Goal: Find specific page/section: Find specific page/section

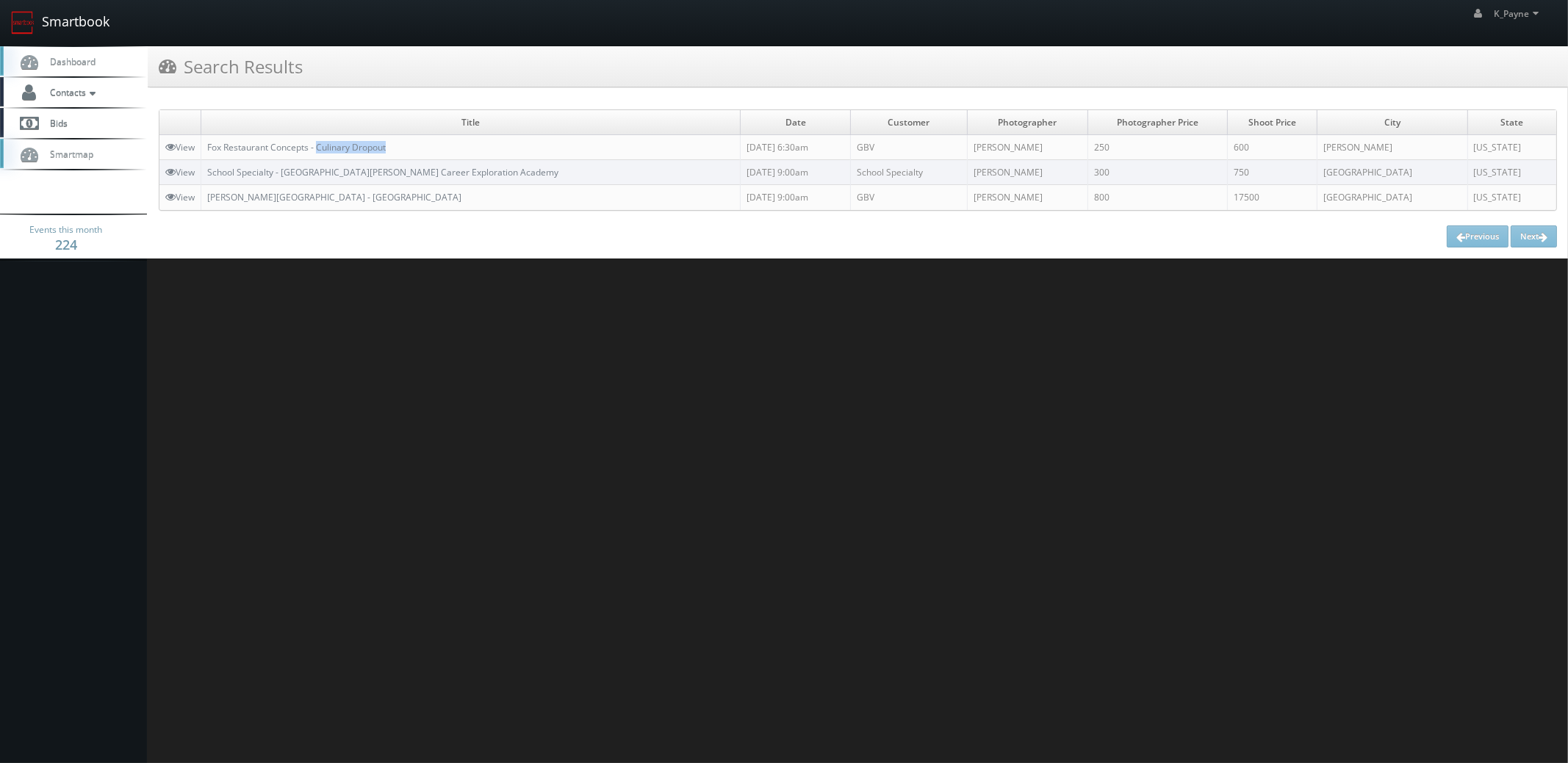
click at [68, 18] on link "Smartbook" at bounding box center [60, 22] width 120 height 45
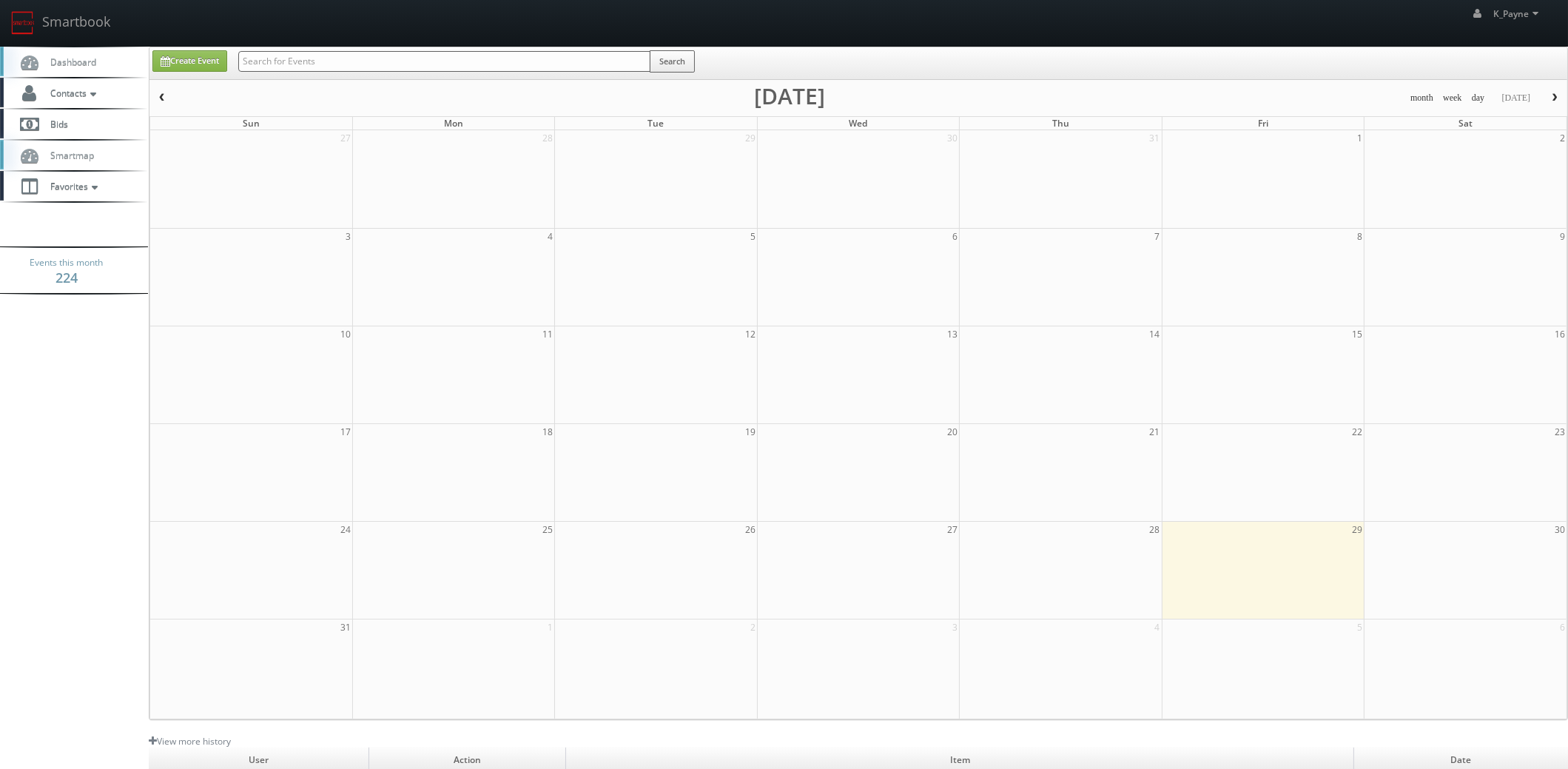
drag, startPoint x: 0, startPoint y: 0, endPoint x: 271, endPoint y: 59, distance: 277.3
click at [271, 59] on input "text" at bounding box center [444, 61] width 412 height 21
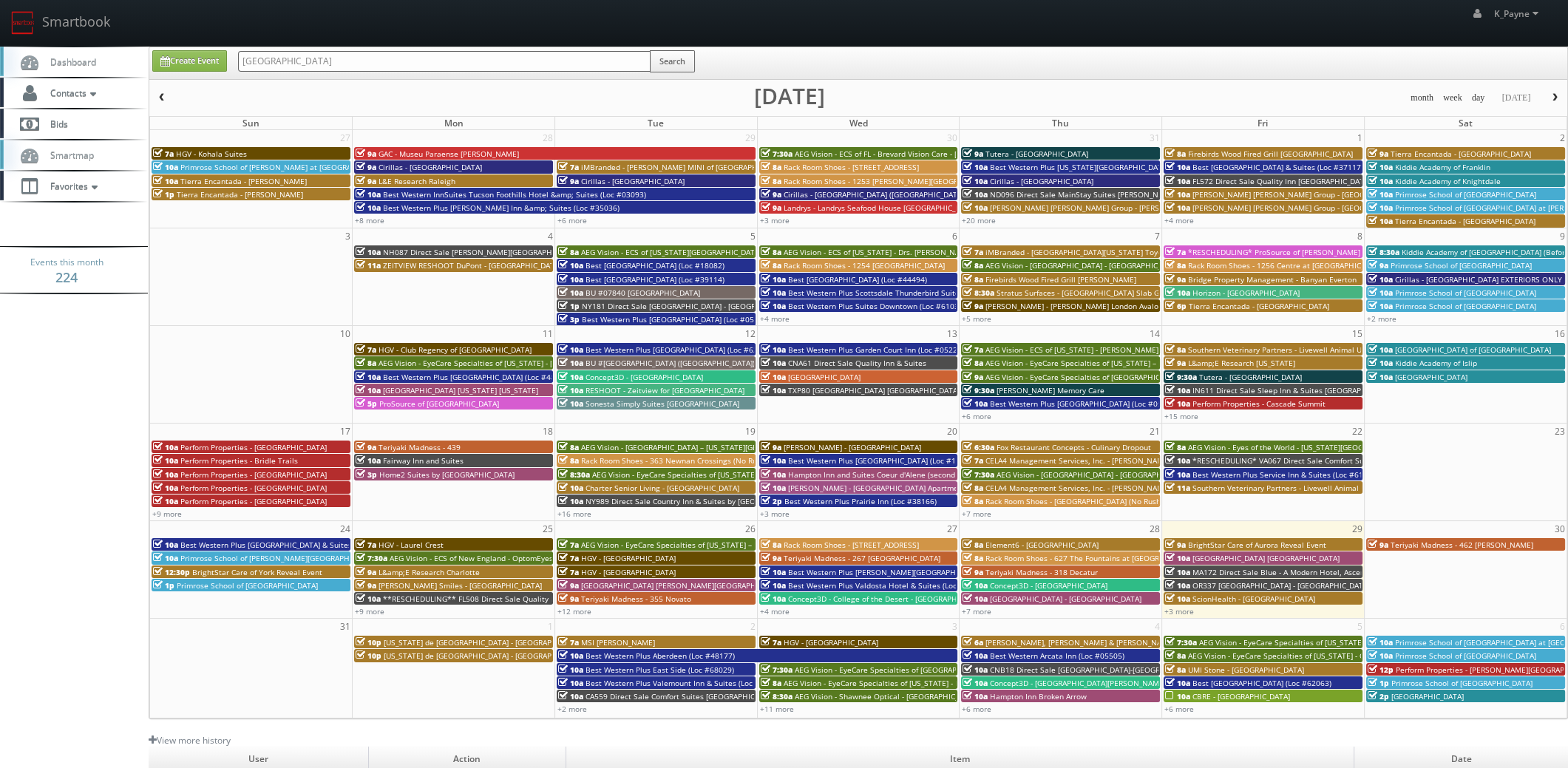
type input "east gate"
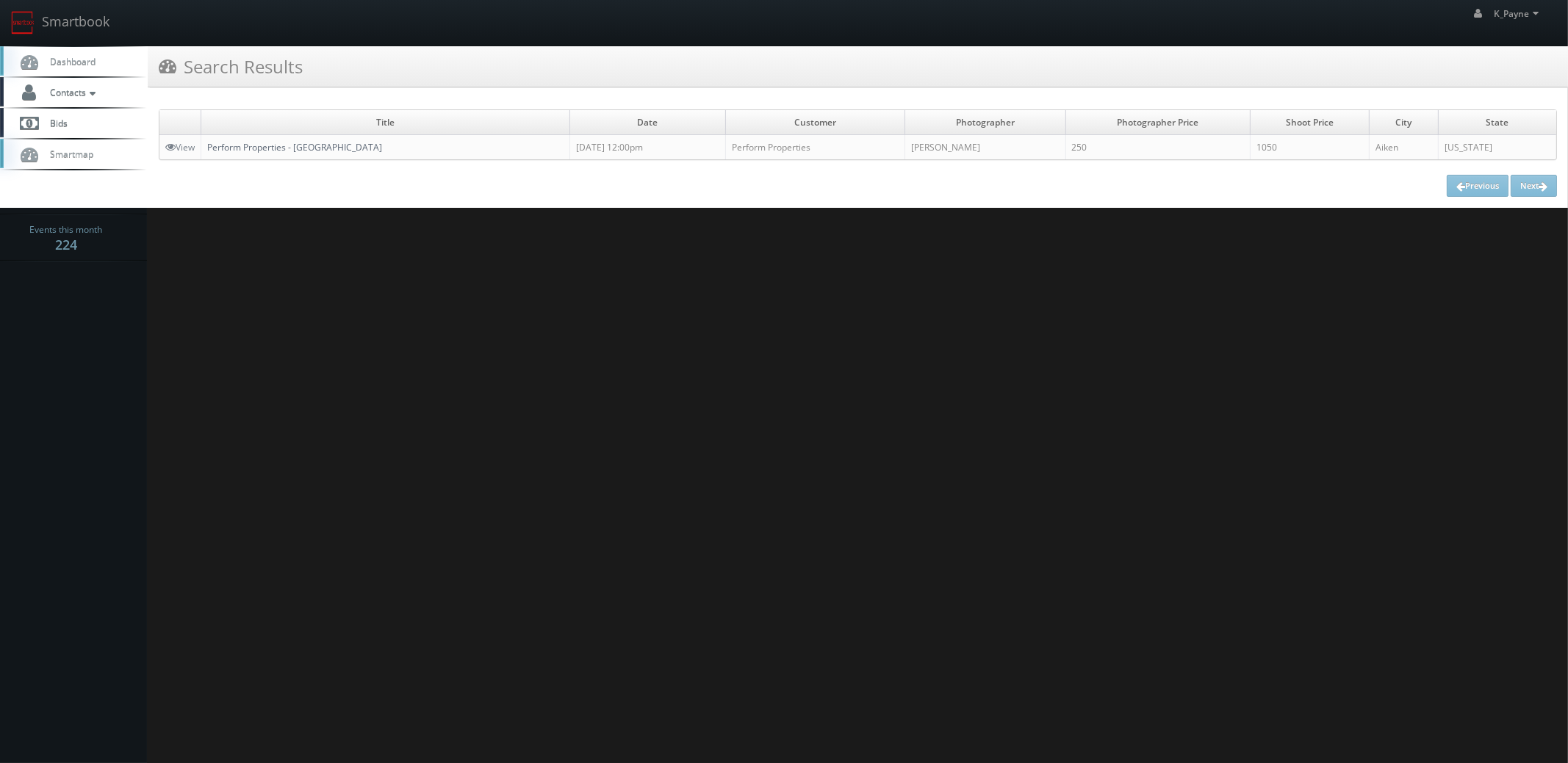
click at [305, 146] on link "Perform Properties - [GEOGRAPHIC_DATA]" at bounding box center [295, 147] width 175 height 12
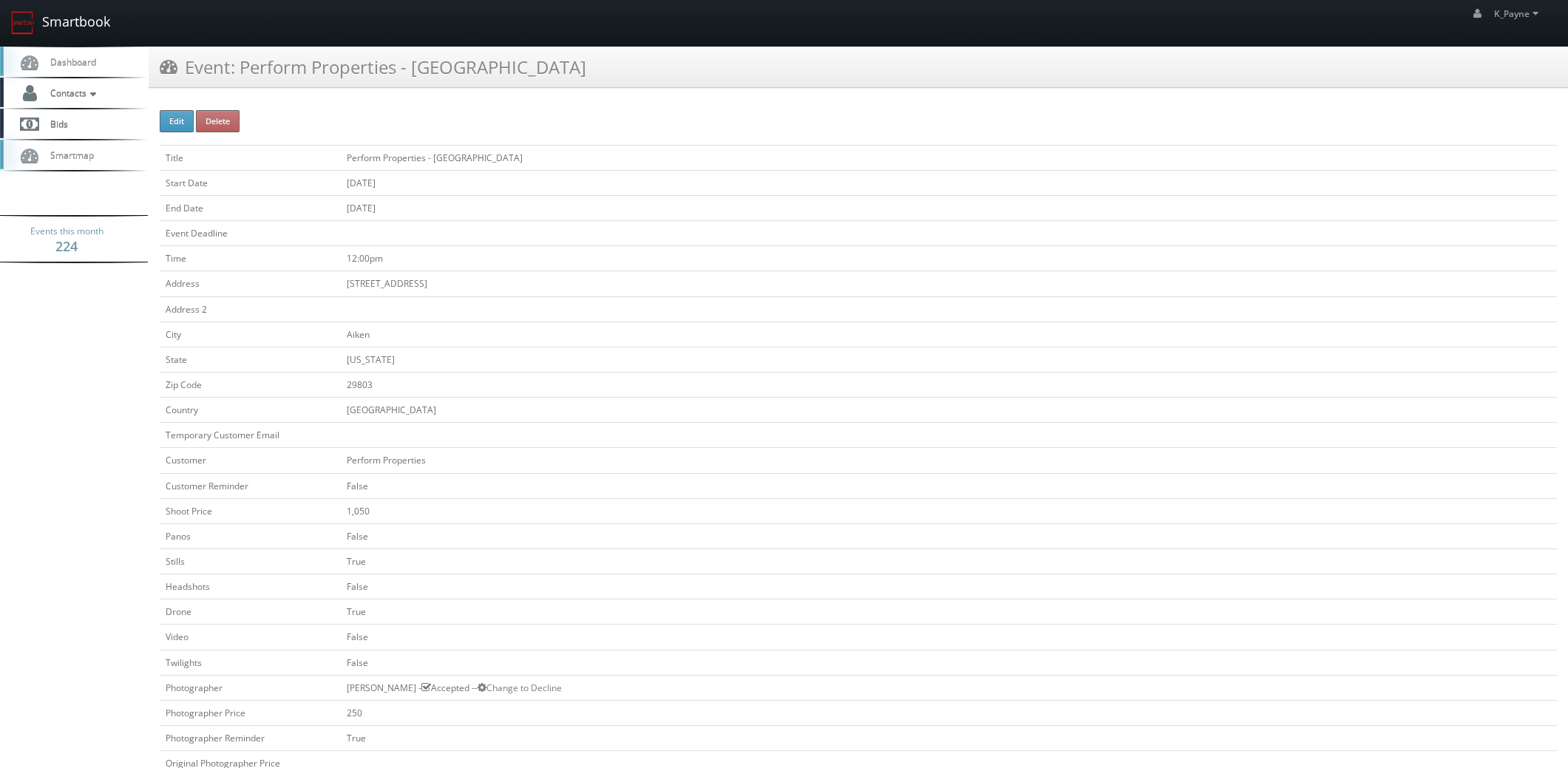
click at [74, 25] on link "Smartbook" at bounding box center [60, 22] width 121 height 46
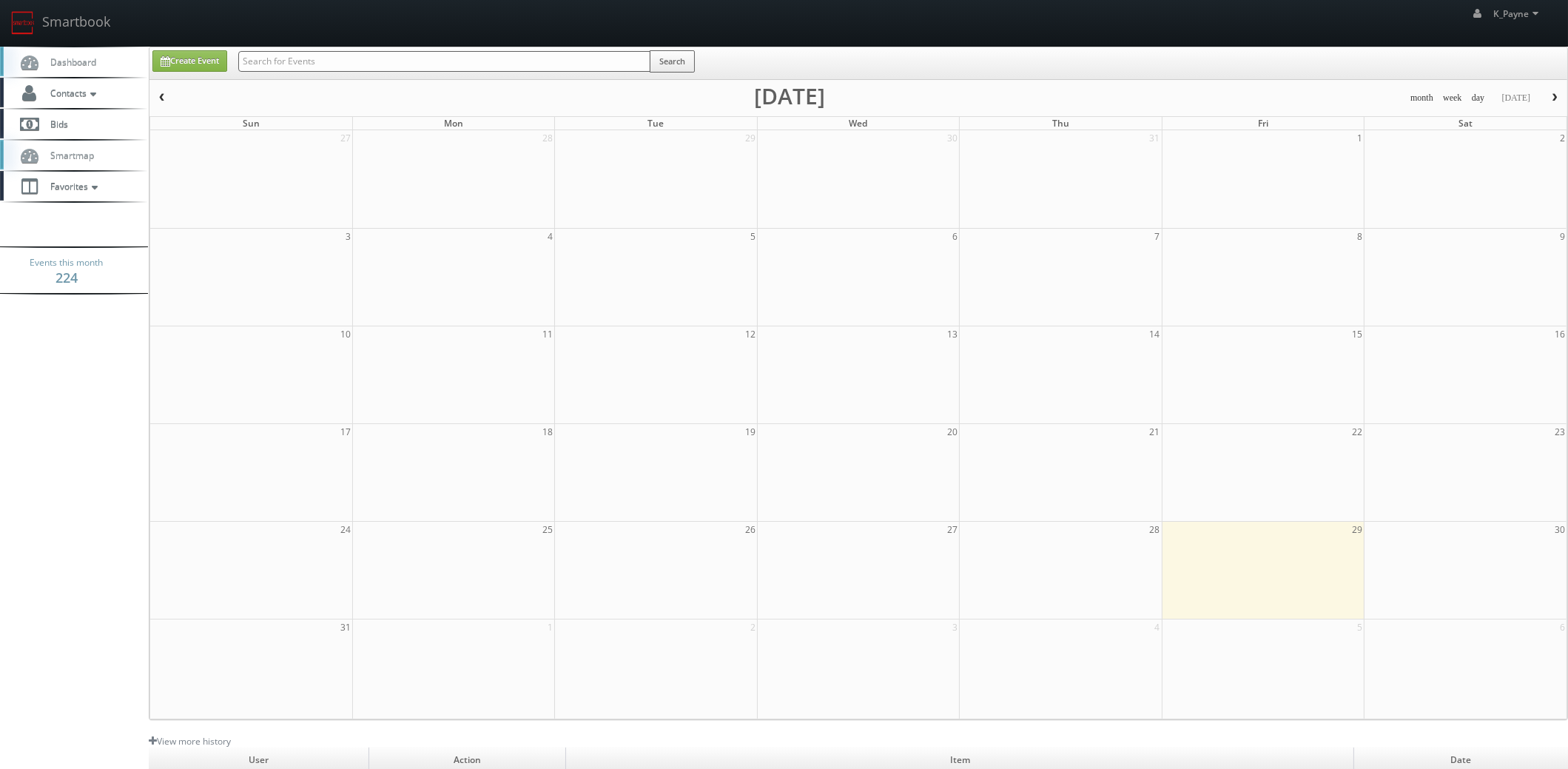
click at [322, 59] on input "text" at bounding box center [444, 61] width 412 height 21
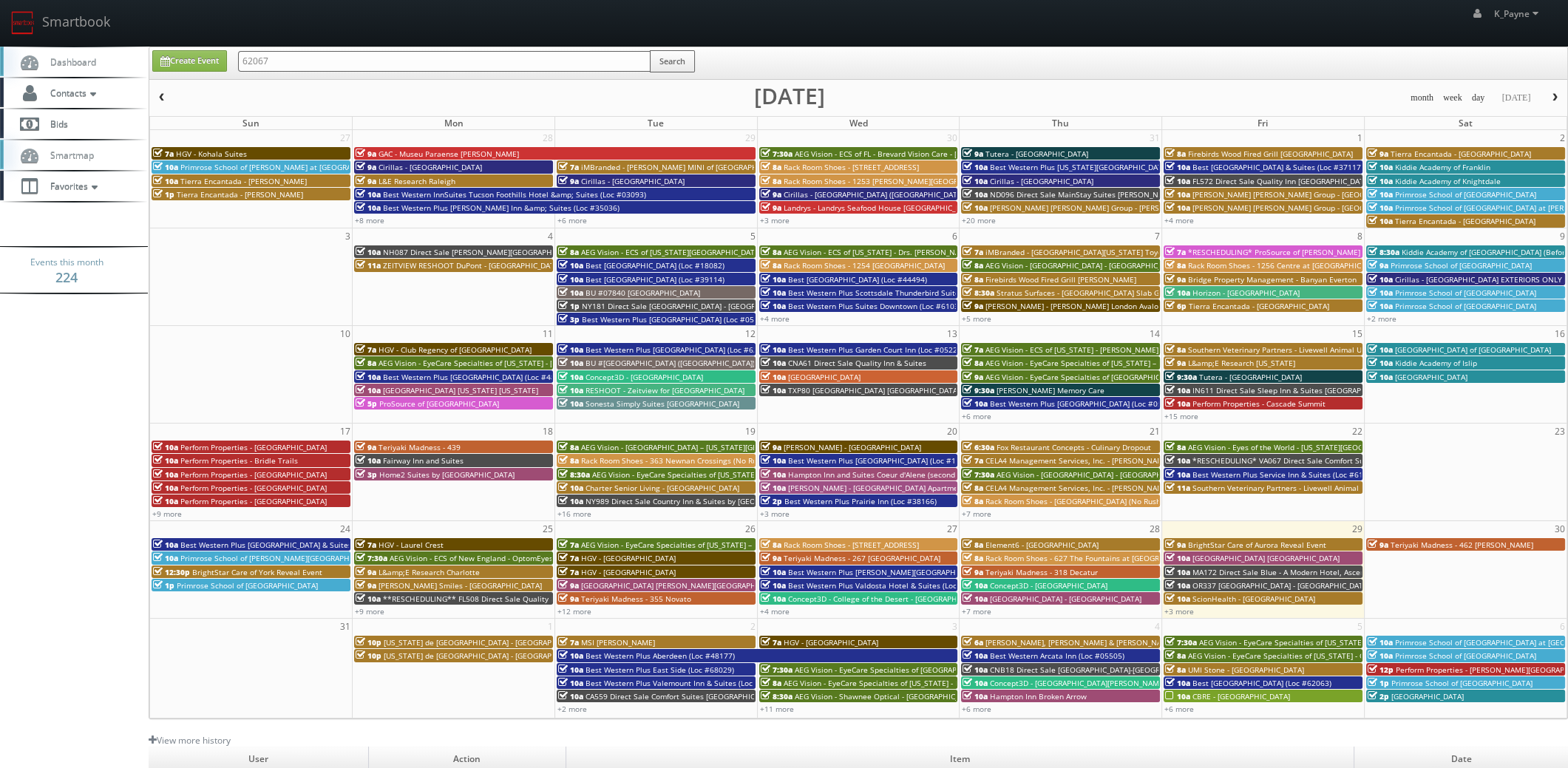
type input "62067"
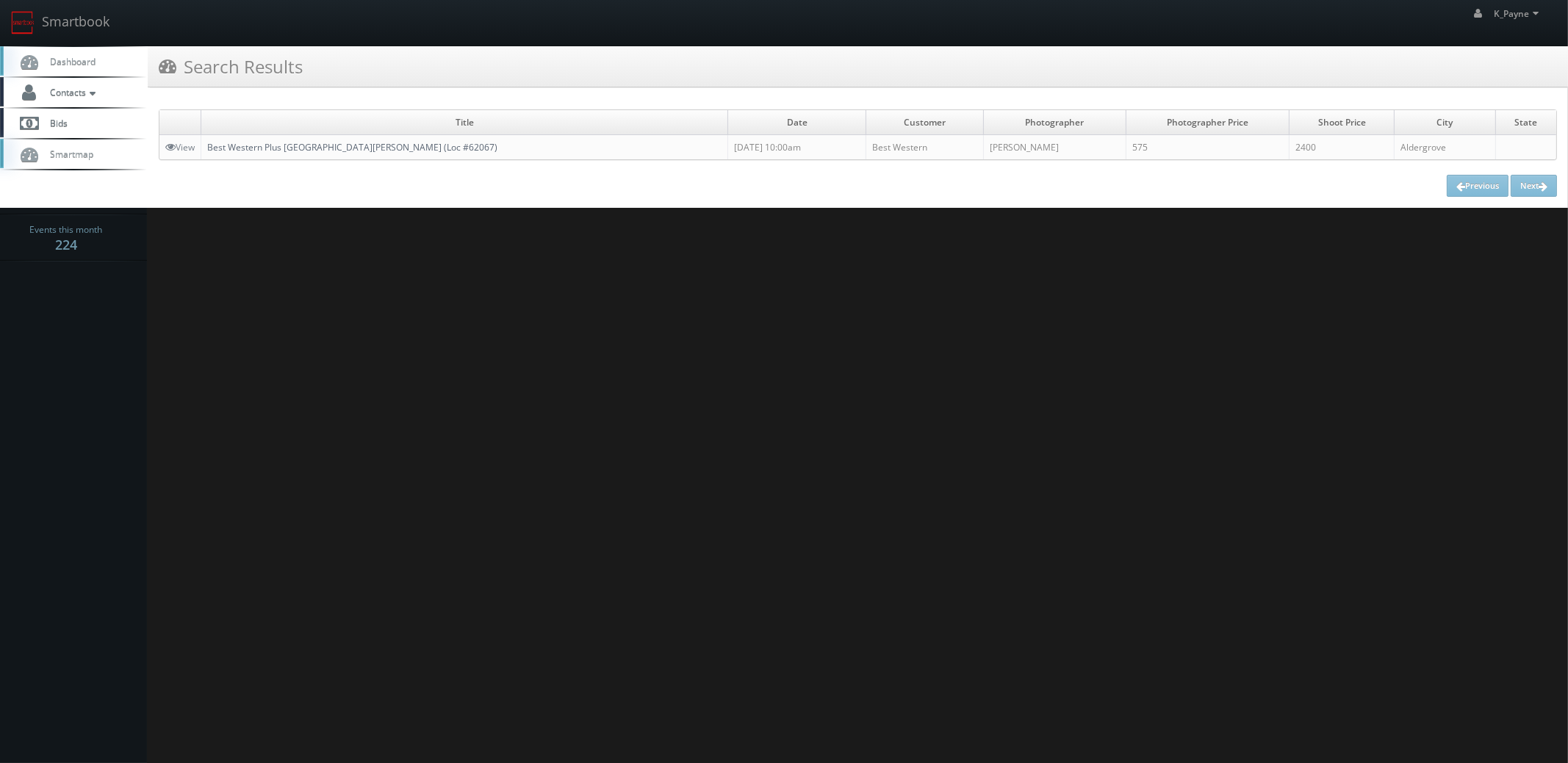
click at [301, 150] on link "Best Western Plus [GEOGRAPHIC_DATA][PERSON_NAME] (Loc #62067)" at bounding box center [352, 147] width 290 height 12
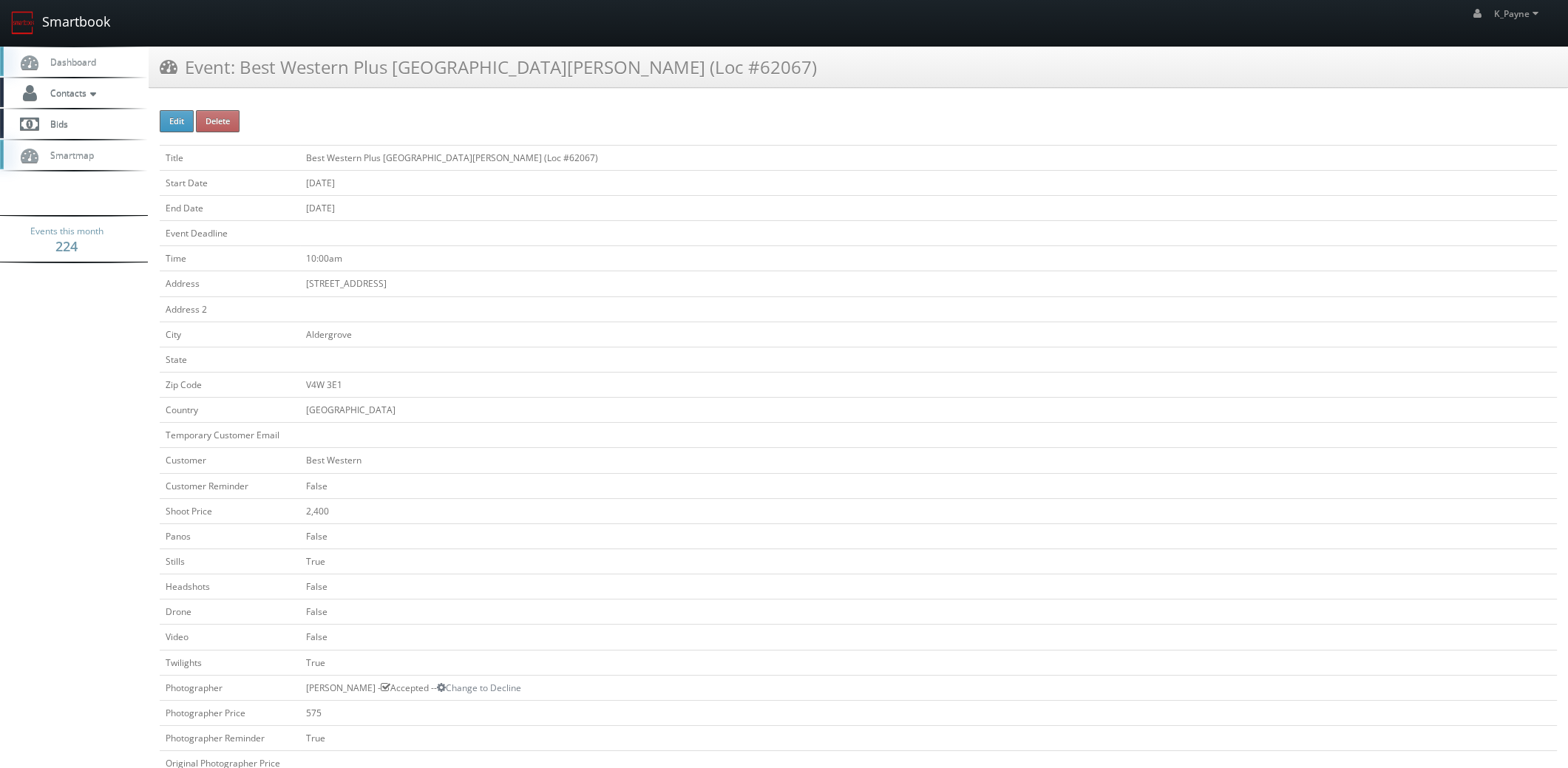
click at [53, 22] on link "Smartbook" at bounding box center [60, 22] width 121 height 46
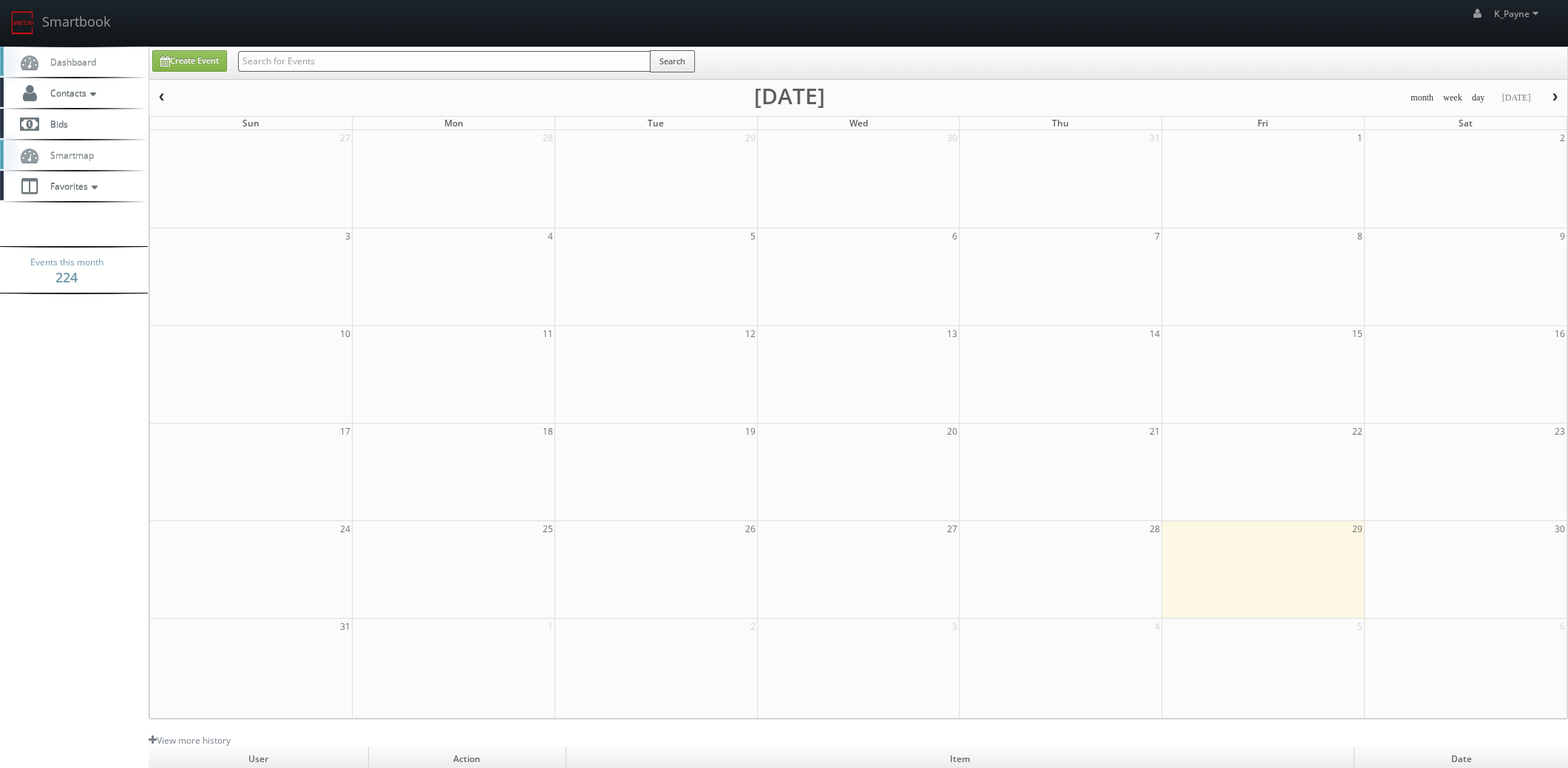
click at [273, 59] on input "text" at bounding box center [444, 61] width 413 height 21
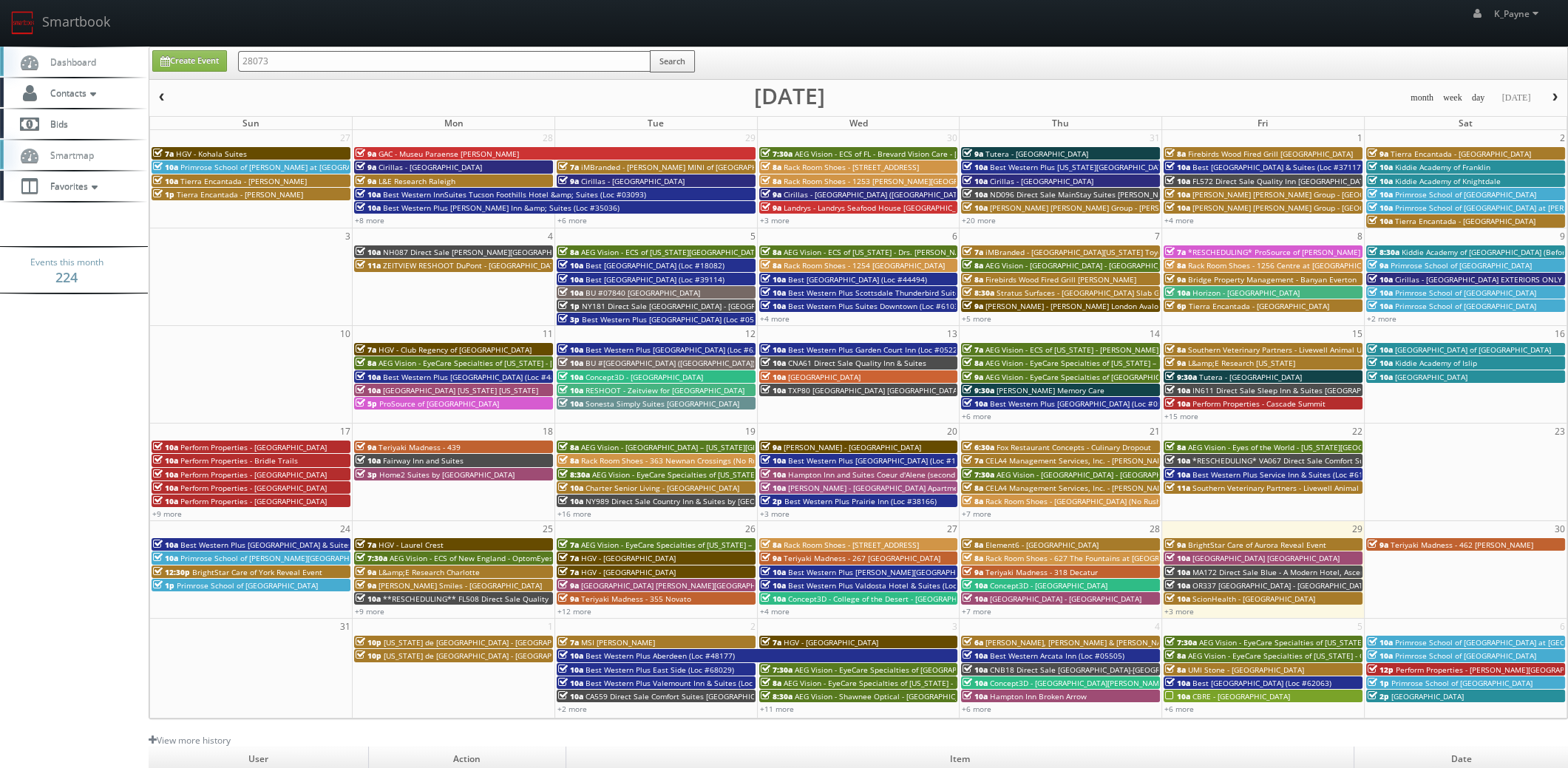
type input "28073"
